Goal: Find specific page/section: Find specific page/section

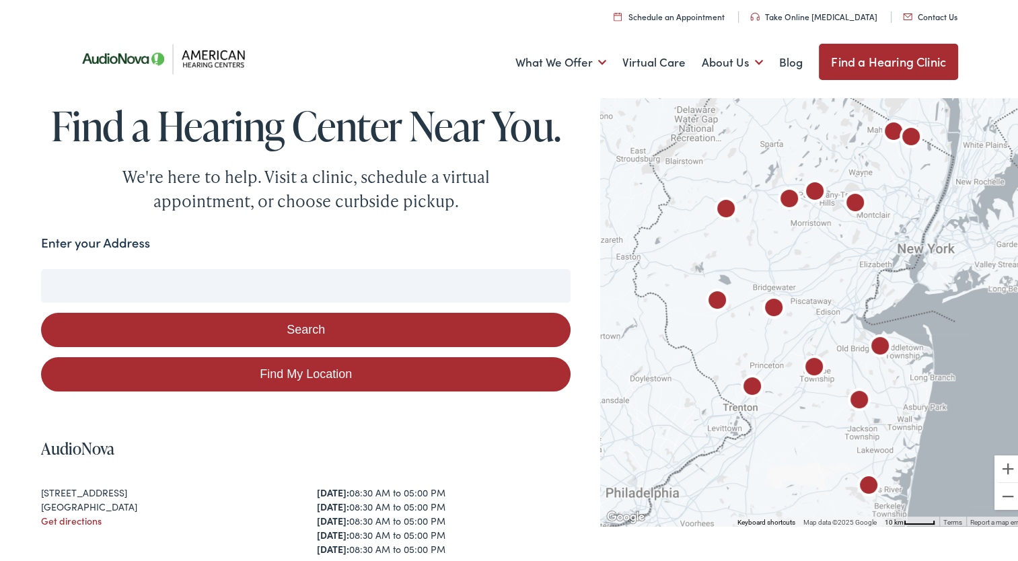
click at [873, 65] on link "Find a Hearing Clinic" at bounding box center [888, 59] width 139 height 36
click at [73, 278] on input "Enter your Address" at bounding box center [306, 284] width 530 height 34
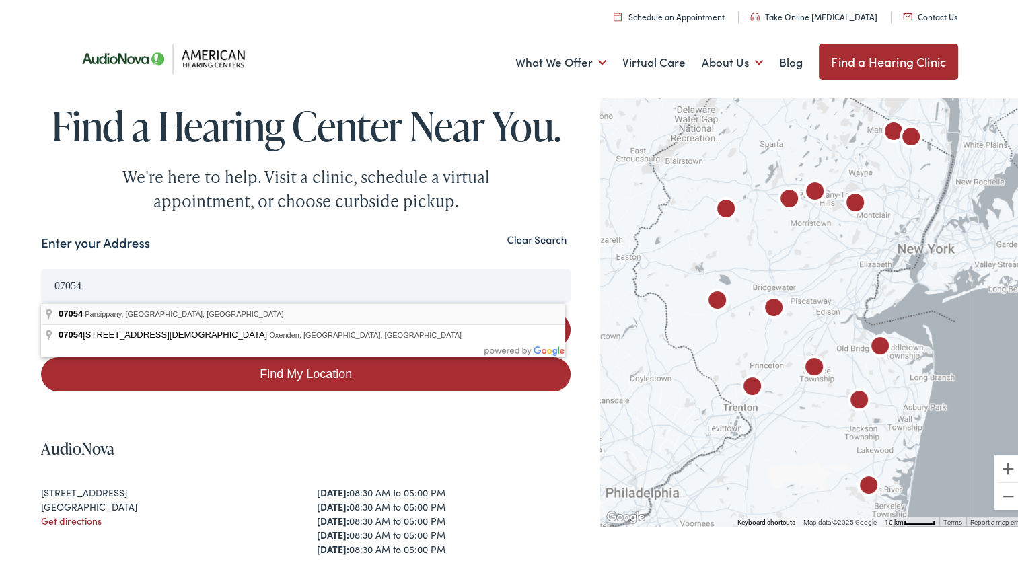
type input "[GEOGRAPHIC_DATA], [GEOGRAPHIC_DATA]"
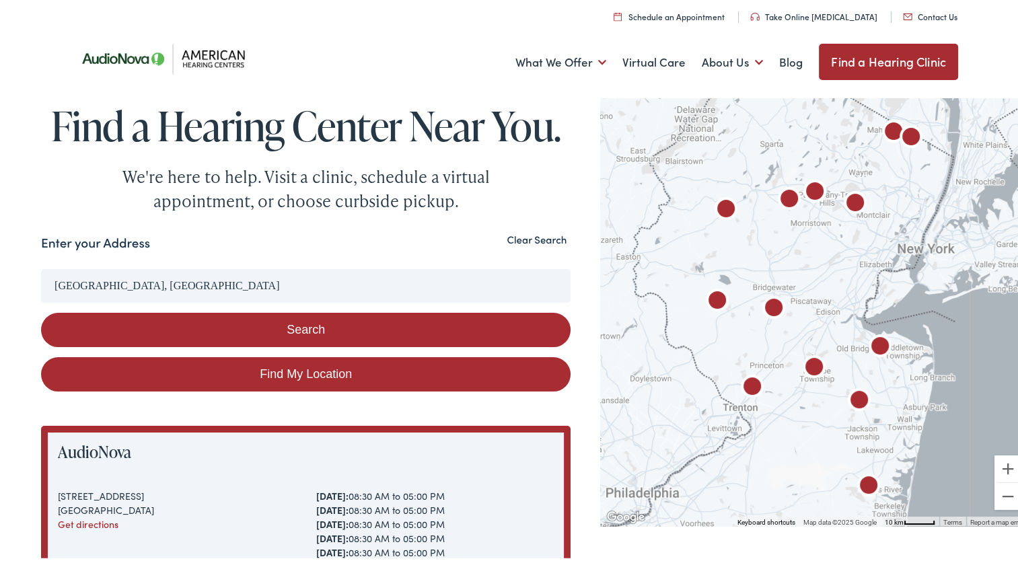
click at [315, 332] on button "Search" at bounding box center [306, 327] width 530 height 34
click at [305, 326] on button "Search" at bounding box center [306, 327] width 530 height 34
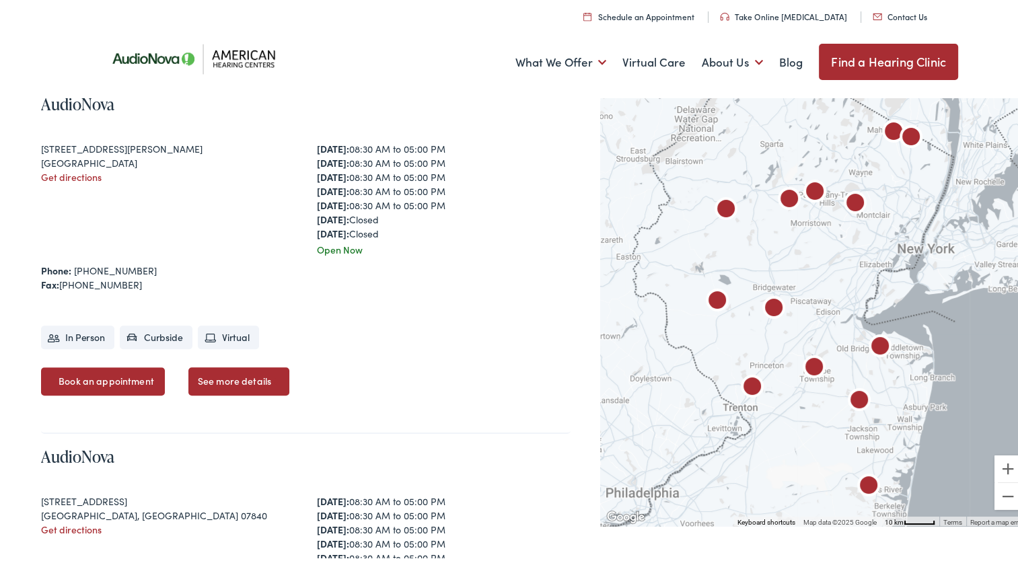
scroll to position [700, 0]
